Goal: Entertainment & Leisure: Consume media (video, audio)

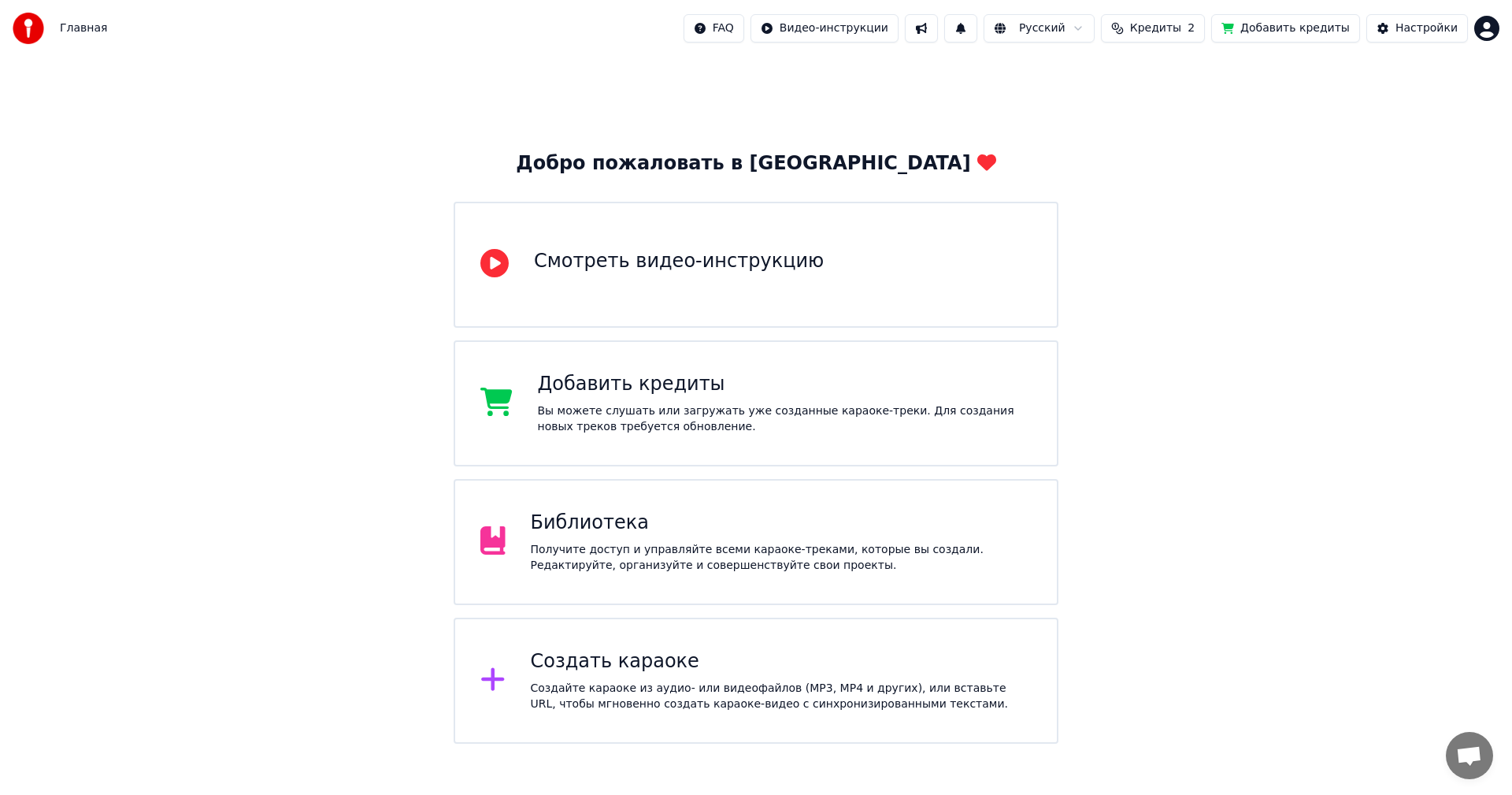
click at [863, 517] on div "Библиотека" at bounding box center [782, 523] width 502 height 25
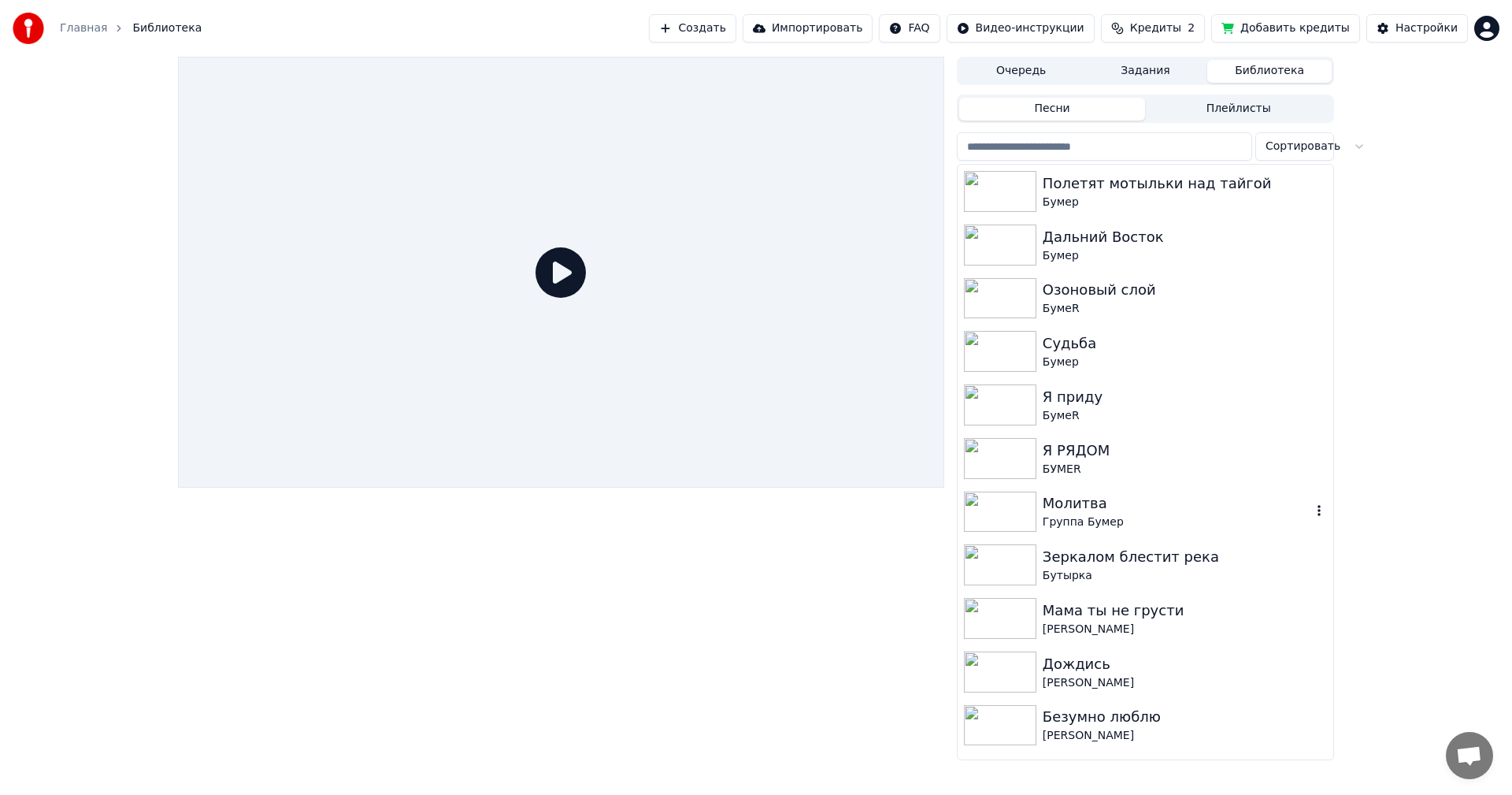
click at [993, 499] on img at bounding box center [1000, 512] width 73 height 41
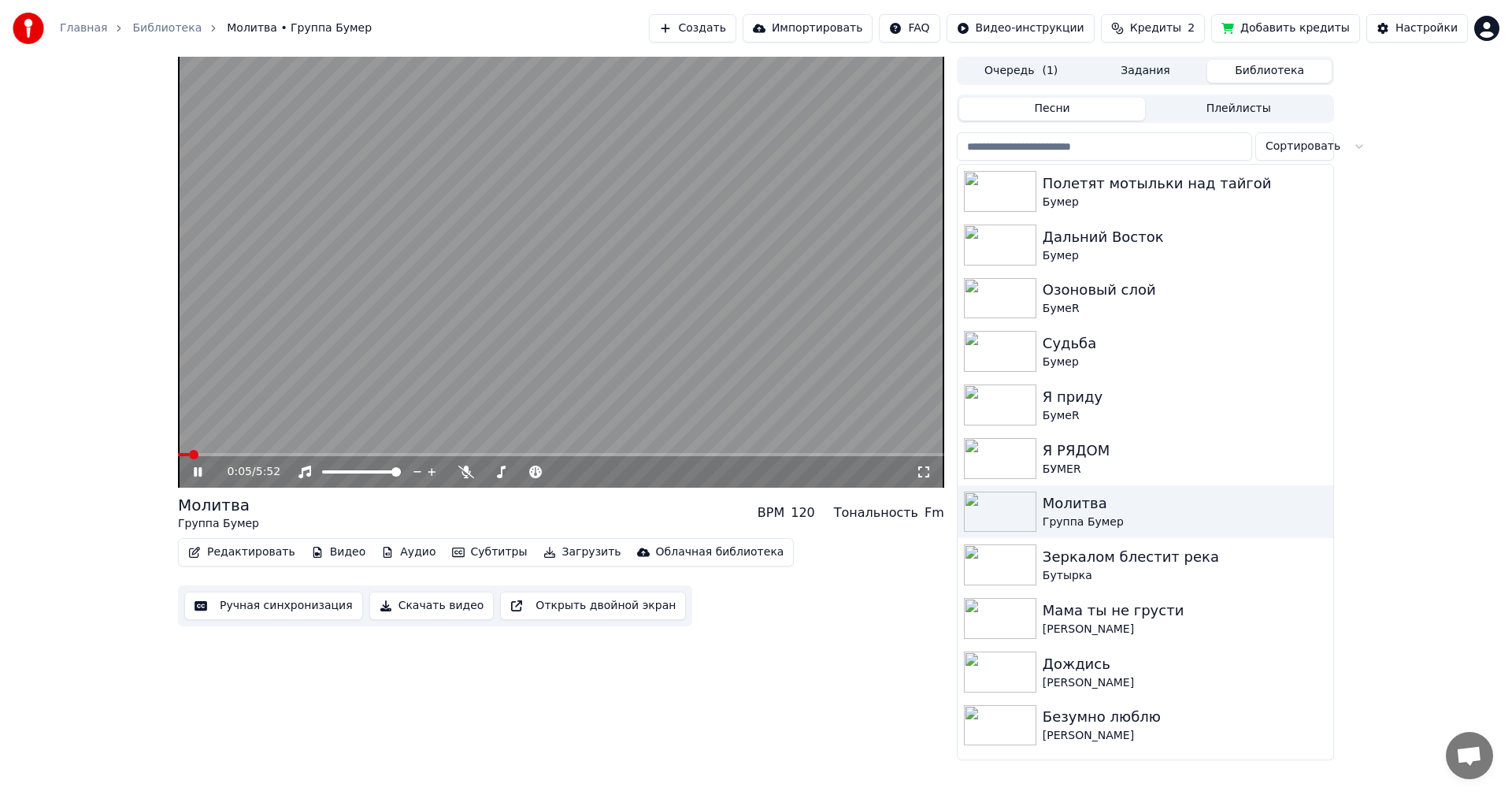
click at [923, 477] on icon at bounding box center [924, 471] width 16 height 12
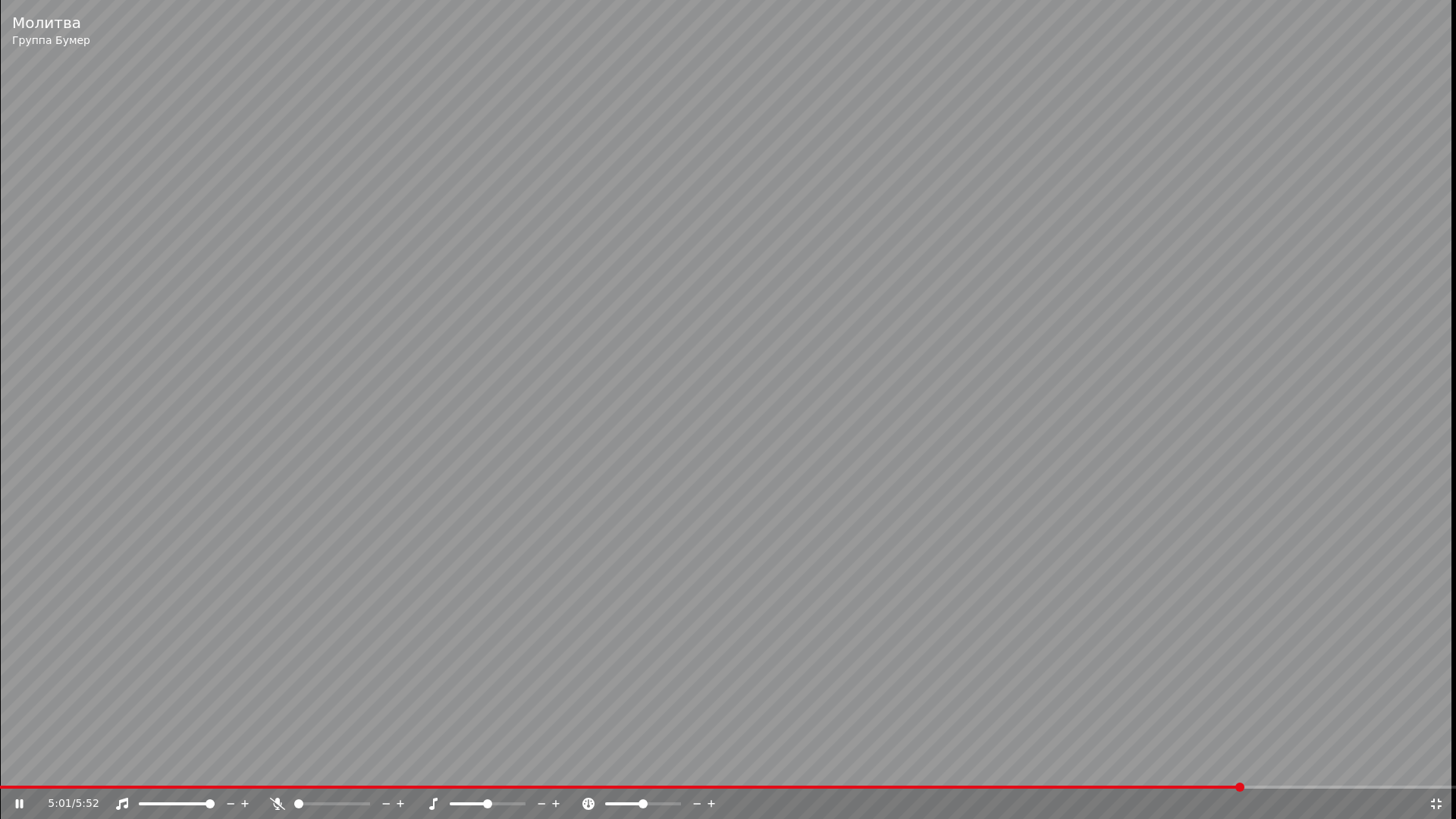
click at [1051, 359] on video at bounding box center [728, 409] width 1456 height 819
